Goal: Transaction & Acquisition: Purchase product/service

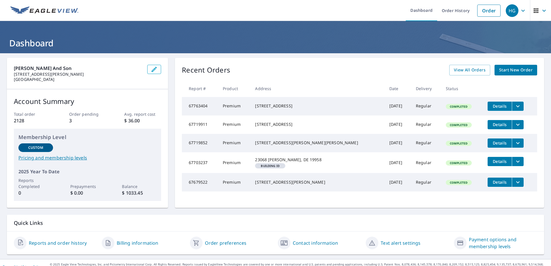
click at [520, 67] on span "Start New Order" at bounding box center [515, 70] width 33 height 7
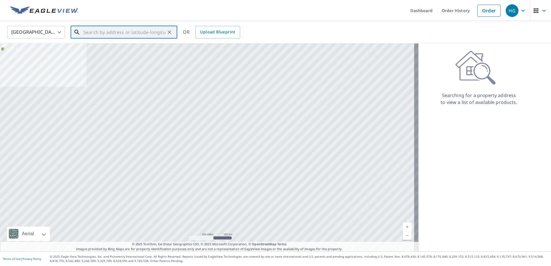
click at [90, 34] on input "text" at bounding box center [124, 32] width 82 height 16
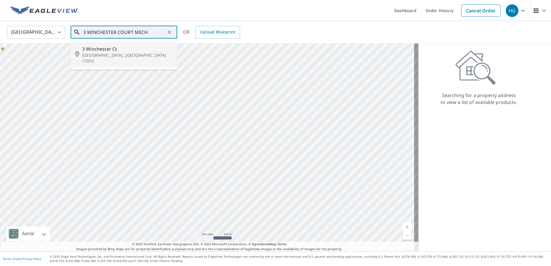
click at [100, 50] on span "3 Winchester Ct" at bounding box center [127, 49] width 90 height 7
type input "[STREET_ADDRESS]"
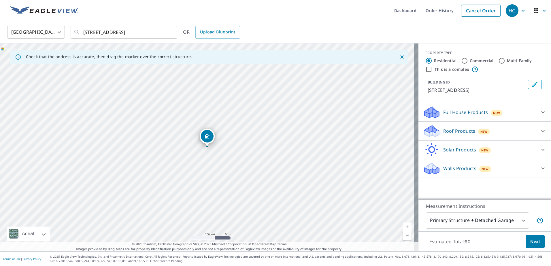
click at [458, 129] on p "Roof Products" at bounding box center [459, 131] width 32 height 7
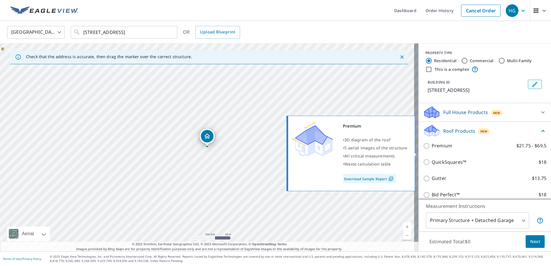
drag, startPoint x: 448, startPoint y: 140, endPoint x: 425, endPoint y: 157, distance: 29.0
click at [425, 157] on div "Roof Products New Premium $21.75 - $69.5 QuickSquares™ $18 Gutter $13.75 Bid Pe…" at bounding box center [484, 164] width 133 height 84
click at [423, 150] on input "Premium $21.75 - $69.5" at bounding box center [427, 146] width 9 height 7
checkbox input "true"
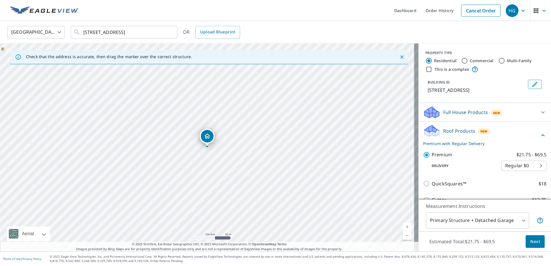
click at [533, 238] on span "Next" at bounding box center [535, 241] width 10 height 7
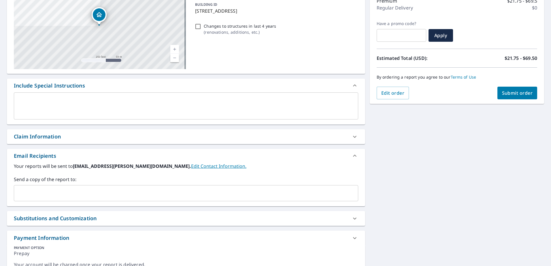
scroll to position [84, 0]
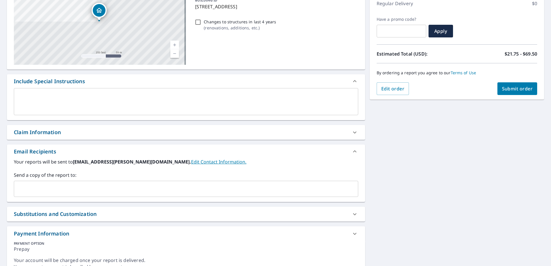
click at [39, 183] on div "​" at bounding box center [186, 189] width 344 height 16
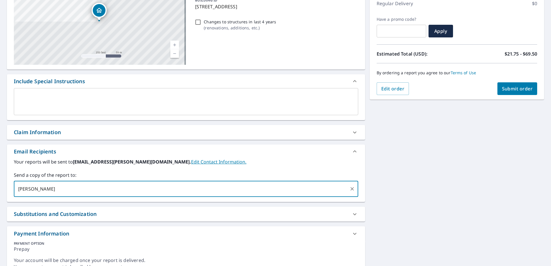
type input "[PERSON_NAME]"
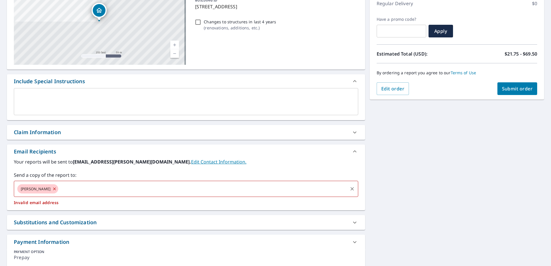
drag, startPoint x: 46, startPoint y: 191, endPoint x: 0, endPoint y: 152, distance: 61.1
click at [0, 153] on html "HG HG Dashboard Order History Cancel Order HG Dashboard / Finalize Order Finali…" at bounding box center [275, 133] width 551 height 266
drag, startPoint x: 40, startPoint y: 192, endPoint x: 6, endPoint y: 188, distance: 34.3
click at [6, 188] on div "[STREET_ADDRESS] A standard road map Aerial A detailed look from above Labels L…" at bounding box center [275, 128] width 551 height 319
drag, startPoint x: 39, startPoint y: 187, endPoint x: 0, endPoint y: 187, distance: 38.9
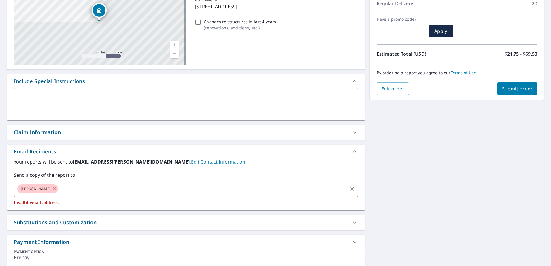
click at [0, 186] on html "HG HG Dashboard Order History Cancel Order HG Dashboard / Finalize Order Finali…" at bounding box center [275, 133] width 551 height 266
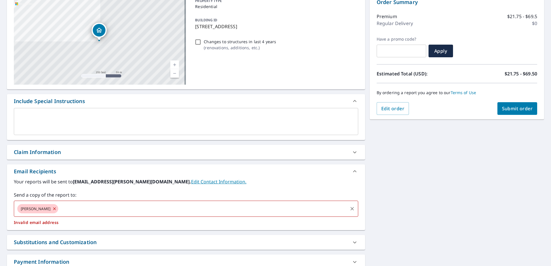
scroll to position [55, 0]
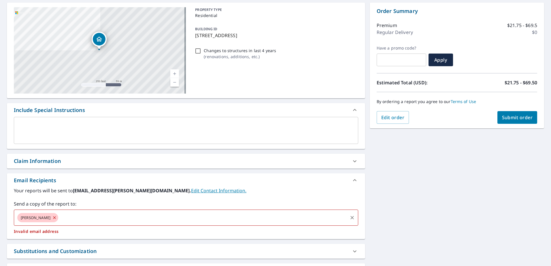
drag, startPoint x: 41, startPoint y: 218, endPoint x: -1, endPoint y: 207, distance: 43.1
click at [0, 207] on html "HG HG Dashboard Order History Cancel Order HG Dashboard / Finalize Order Finali…" at bounding box center [275, 133] width 551 height 266
drag, startPoint x: 51, startPoint y: 218, endPoint x: 0, endPoint y: 220, distance: 50.7
click at [3, 218] on div "[STREET_ADDRESS] A standard road map Aerial A detailed look from above Labels L…" at bounding box center [275, 157] width 551 height 319
drag, startPoint x: 40, startPoint y: 216, endPoint x: 34, endPoint y: 217, distance: 6.3
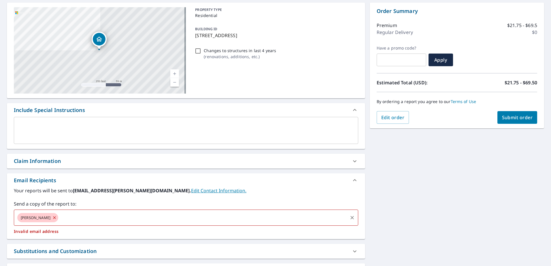
click at [36, 216] on div "[PERSON_NAME]" at bounding box center [37, 217] width 41 height 9
click at [52, 217] on icon at bounding box center [54, 218] width 5 height 6
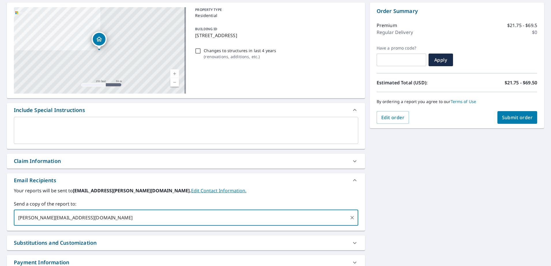
type input "[PERSON_NAME][EMAIL_ADDRESS][DOMAIN_NAME]"
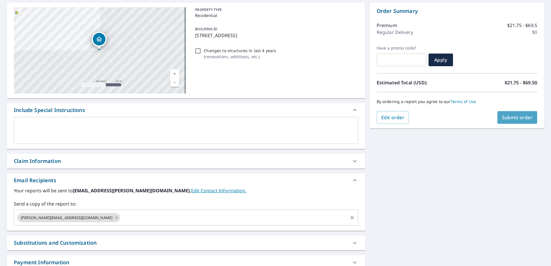
click at [510, 116] on span "Submit order" at bounding box center [517, 117] width 31 height 6
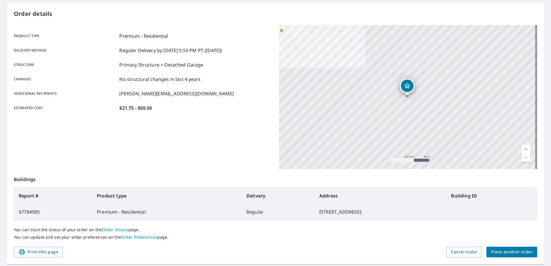
click at [508, 252] on span "Place another order" at bounding box center [511, 252] width 41 height 7
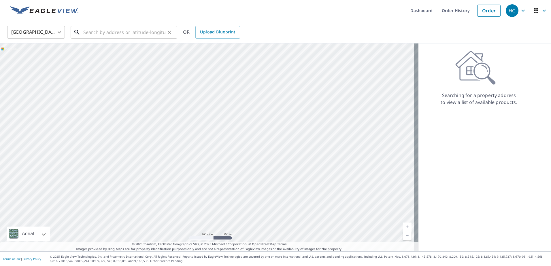
click at [86, 33] on input "text" at bounding box center [124, 32] width 82 height 16
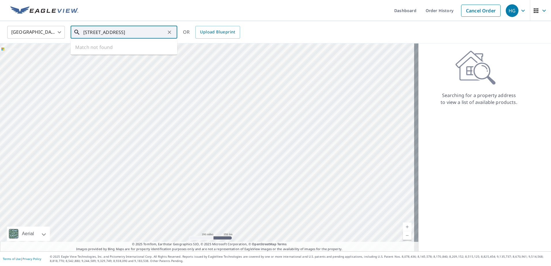
drag, startPoint x: 91, startPoint y: 32, endPoint x: 64, endPoint y: 26, distance: 27.4
click at [64, 26] on div "United States [GEOGRAPHIC_DATA] ​ 1 SOUTH WATCH LN [GEOGRAPHIC_DATA] [GEOGRAPHI…" at bounding box center [273, 32] width 541 height 14
drag, startPoint x: 107, startPoint y: 32, endPoint x: 102, endPoint y: 31, distance: 4.6
click at [102, 31] on input "WATCH LN [GEOGRAPHIC_DATA] [GEOGRAPHIC_DATA]" at bounding box center [124, 32] width 82 height 16
type input "WATCH [GEOGRAPHIC_DATA] [GEOGRAPHIC_DATA]"
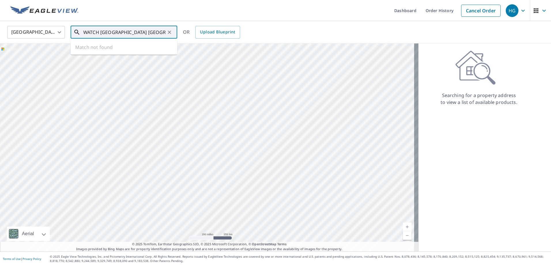
drag, startPoint x: 82, startPoint y: 31, endPoint x: 88, endPoint y: 41, distance: 11.5
click at [82, 32] on div "WATCH [GEOGRAPHIC_DATA] [GEOGRAPHIC_DATA] ​" at bounding box center [124, 32] width 107 height 13
click at [80, 35] on div "WATCH [GEOGRAPHIC_DATA] [GEOGRAPHIC_DATA] ​" at bounding box center [124, 32] width 107 height 13
click at [81, 32] on div "WATCH [GEOGRAPHIC_DATA] [GEOGRAPHIC_DATA] ​" at bounding box center [124, 32] width 107 height 13
drag, startPoint x: 103, startPoint y: 33, endPoint x: 83, endPoint y: 32, distance: 20.2
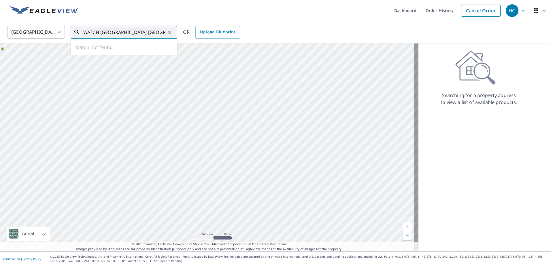
click at [83, 32] on div "WATCH [GEOGRAPHIC_DATA] [GEOGRAPHIC_DATA] ​" at bounding box center [124, 32] width 107 height 13
drag, startPoint x: 83, startPoint y: 32, endPoint x: 158, endPoint y: 43, distance: 76.0
click at [158, 39] on div "WATCH [GEOGRAPHIC_DATA] [GEOGRAPHIC_DATA] ​ Match not found" at bounding box center [124, 32] width 107 height 13
click at [170, 33] on icon "Clear" at bounding box center [169, 32] width 3 height 3
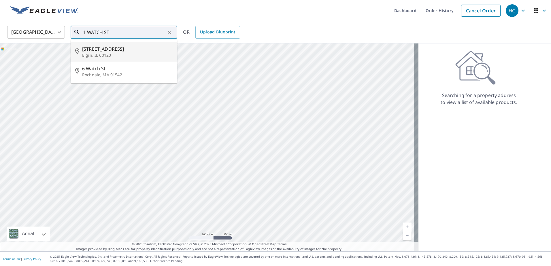
click at [86, 32] on input "1 WATCH ST" at bounding box center [124, 32] width 82 height 16
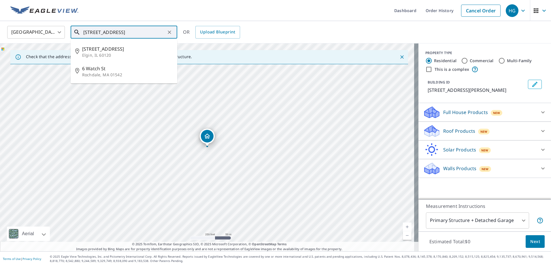
click at [122, 35] on input "[STREET_ADDRESS]" at bounding box center [124, 32] width 82 height 16
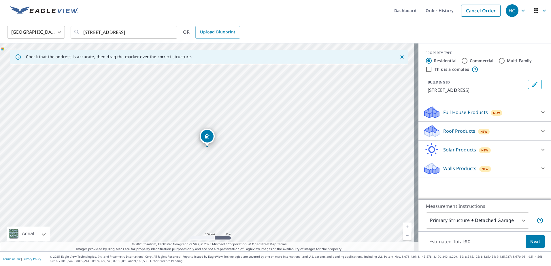
click at [207, 135] on icon "Dropped pin, building 1, Residential property, 209 Post Rd Westerly, RI 02891" at bounding box center [207, 136] width 7 height 7
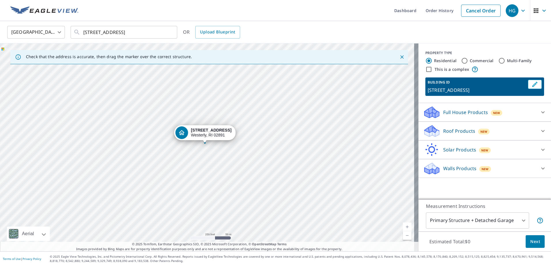
drag, startPoint x: 207, startPoint y: 135, endPoint x: 205, endPoint y: 131, distance: 4.2
drag, startPoint x: 151, startPoint y: 120, endPoint x: 155, endPoint y: 116, distance: 5.1
click at [155, 116] on div "[STREET_ADDRESS][PERSON_NAME]" at bounding box center [209, 148] width 418 height 208
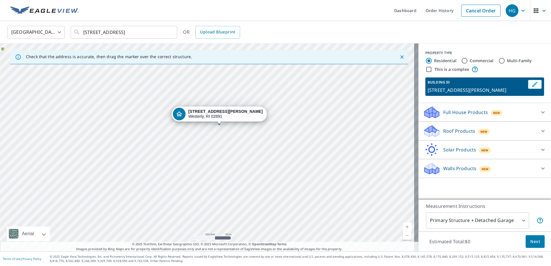
drag, startPoint x: 147, startPoint y: 144, endPoint x: 153, endPoint y: 127, distance: 17.7
click at [153, 127] on div "[STREET_ADDRESS][PERSON_NAME]" at bounding box center [209, 148] width 418 height 208
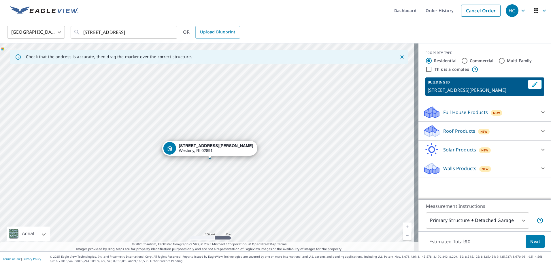
drag, startPoint x: 160, startPoint y: 148, endPoint x: 148, endPoint y: 188, distance: 41.2
drag, startPoint x: 148, startPoint y: 188, endPoint x: 190, endPoint y: 65, distance: 129.3
click at [190, 65] on div "[STREET_ADDRESS][PERSON_NAME]" at bounding box center [209, 148] width 418 height 208
click at [190, 70] on div "[STREET_ADDRESS][PERSON_NAME]" at bounding box center [209, 148] width 418 height 208
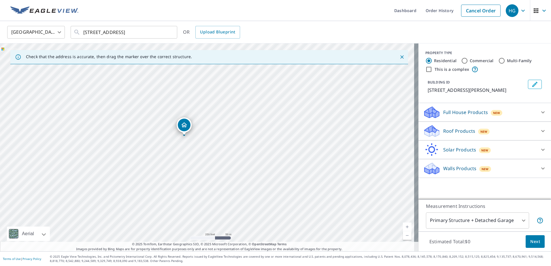
click at [115, 135] on div "[STREET_ADDRESS][PERSON_NAME]" at bounding box center [209, 148] width 418 height 208
drag, startPoint x: 458, startPoint y: 59, endPoint x: 220, endPoint y: 141, distance: 251.8
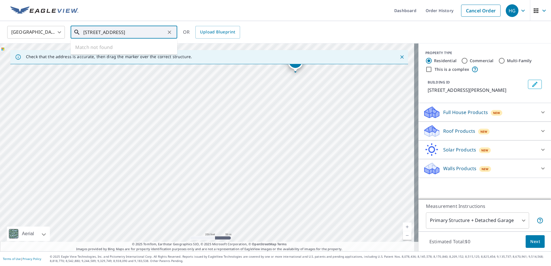
drag, startPoint x: 108, startPoint y: 34, endPoint x: 114, endPoint y: 33, distance: 5.5
click at [114, 33] on input "[STREET_ADDRESS]" at bounding box center [124, 32] width 82 height 16
click at [152, 33] on input "1 S WATCH [PERSON_NAME]" at bounding box center [124, 32] width 82 height 16
drag, startPoint x: 142, startPoint y: 33, endPoint x: 127, endPoint y: 36, distance: 15.8
click at [117, 35] on input "1 S WATCH [PERSON_NAME]" at bounding box center [124, 32] width 82 height 16
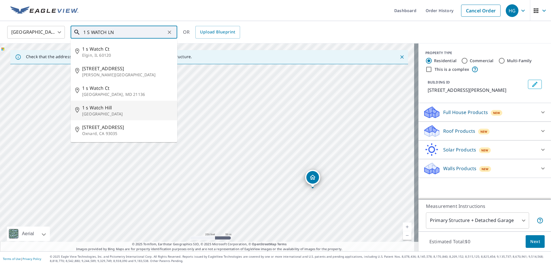
type input "1 S WATCH LN"
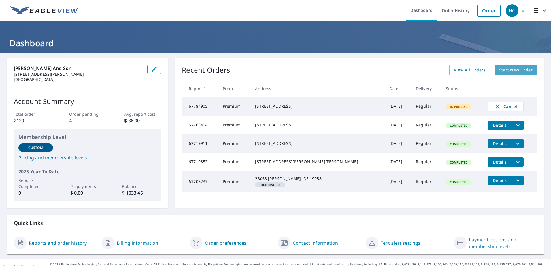
click at [503, 68] on span "Start New Order" at bounding box center [515, 70] width 33 height 7
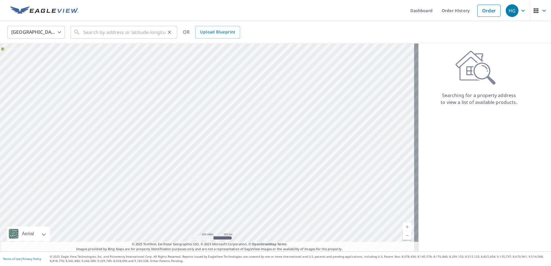
click at [79, 34] on icon at bounding box center [76, 32] width 5 height 5
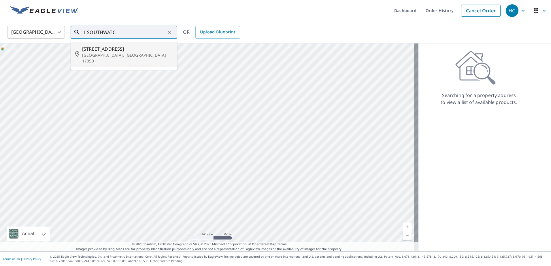
click at [92, 50] on span "1 Southwatch Ln" at bounding box center [127, 49] width 90 height 7
type input "1 Southwatch Ln Mechanicsburg, PA 17050"
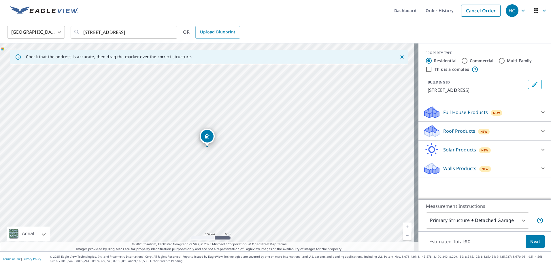
click at [431, 127] on icon at bounding box center [431, 131] width 17 height 14
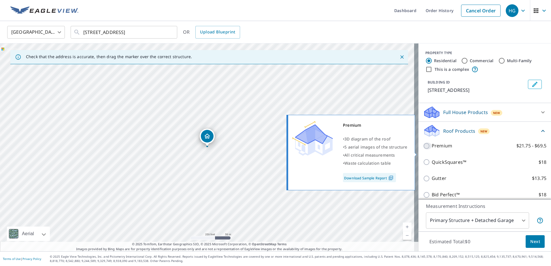
click at [423, 150] on input "Premium $21.75 - $69.5" at bounding box center [427, 146] width 9 height 7
checkbox input "true"
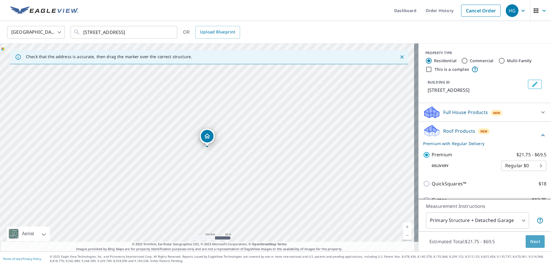
click at [532, 241] on span "Next" at bounding box center [535, 241] width 10 height 7
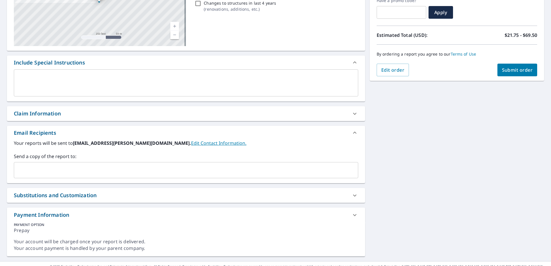
scroll to position [103, 0]
click at [36, 168] on input "text" at bounding box center [181, 170] width 331 height 11
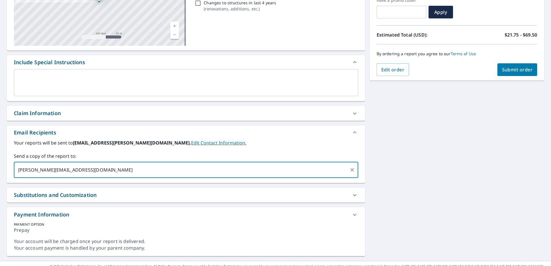
type input "[PERSON_NAME][EMAIL_ADDRESS][DOMAIN_NAME]"
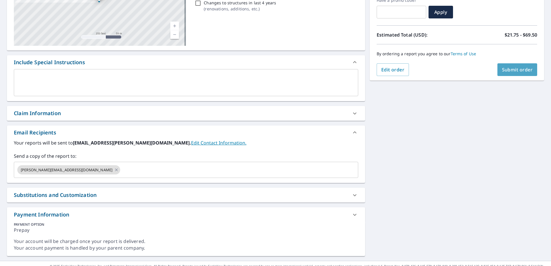
click at [521, 69] on span "Submit order" at bounding box center [517, 70] width 31 height 6
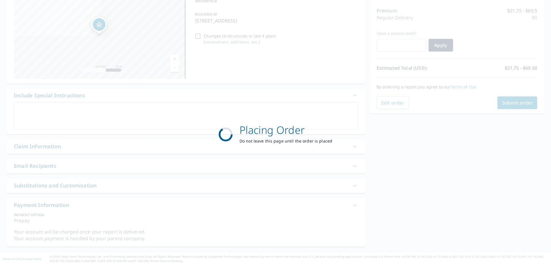
scroll to position [70, 0]
